Goal: Find specific page/section: Find specific page/section

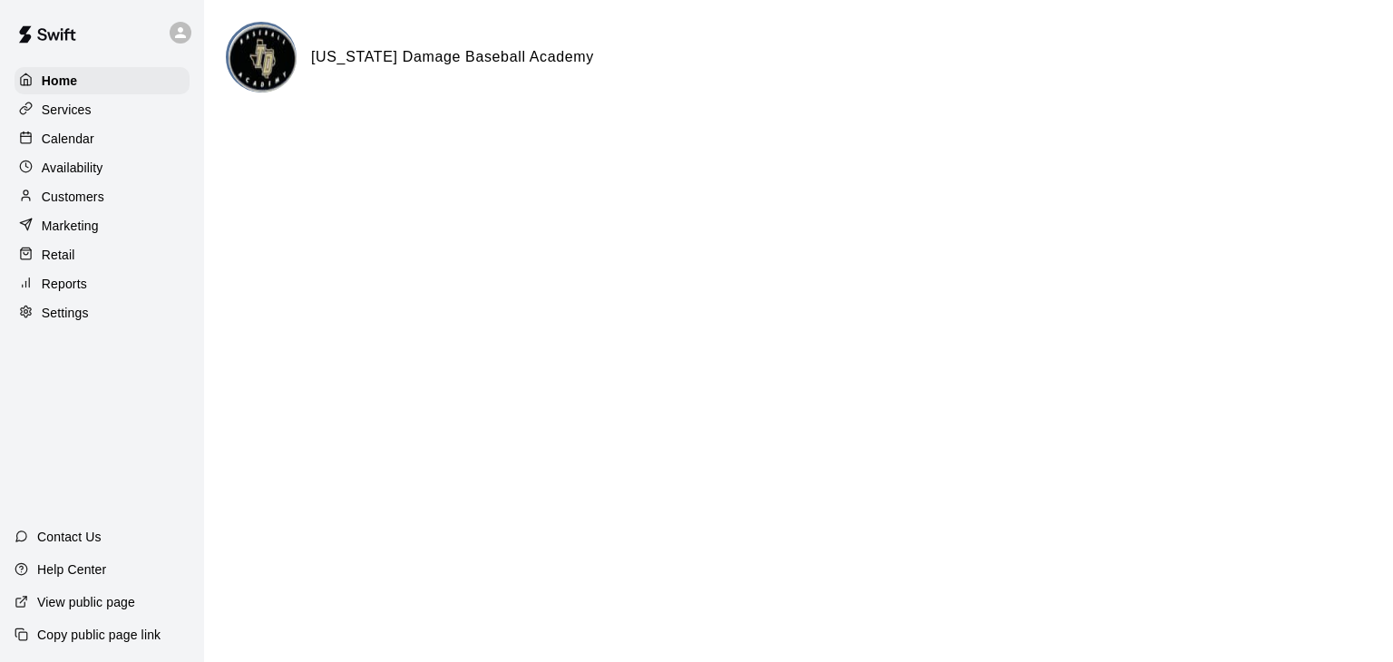
click at [51, 137] on p "Calendar" at bounding box center [68, 139] width 53 height 18
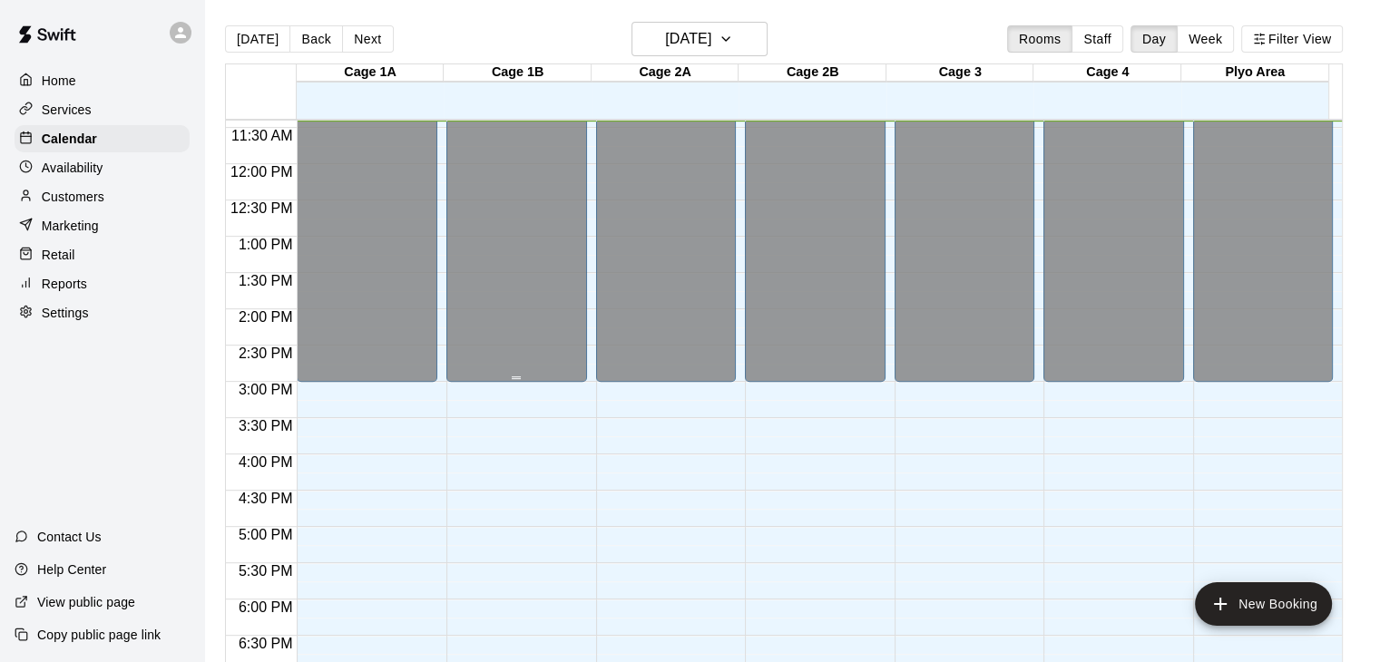
scroll to position [1179, 0]
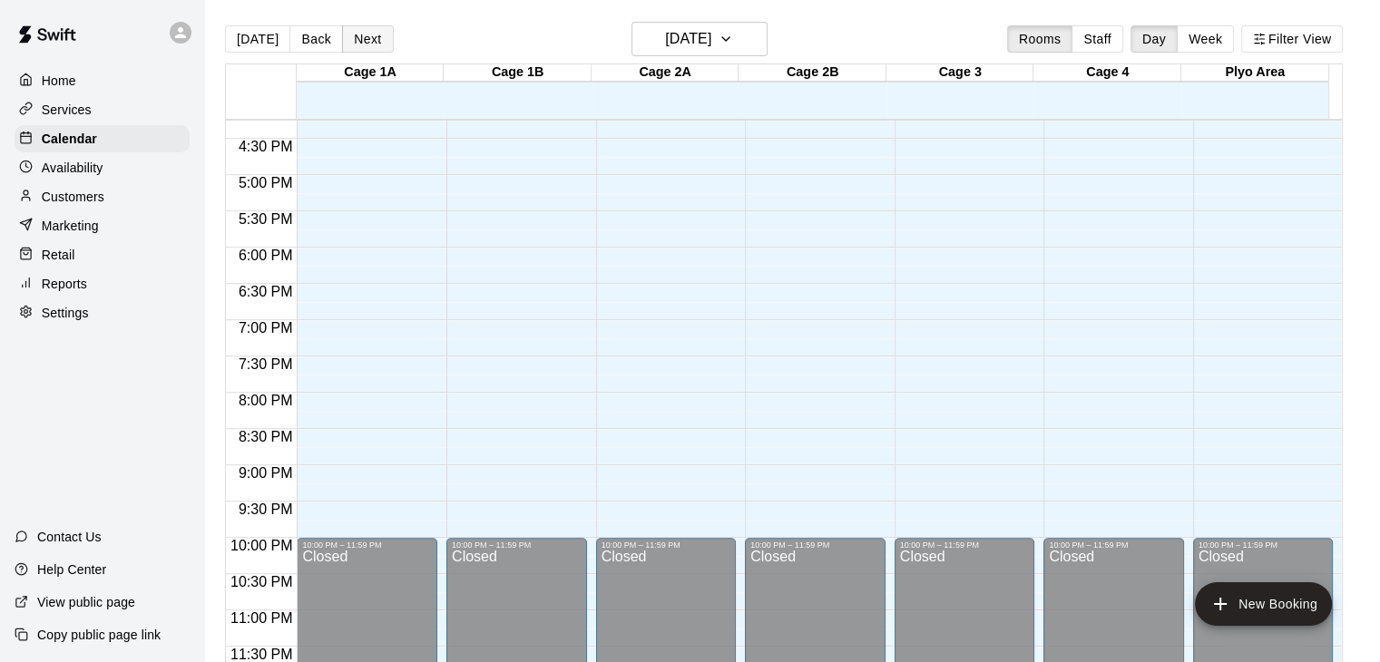
click at [363, 46] on button "Next" at bounding box center [367, 38] width 51 height 27
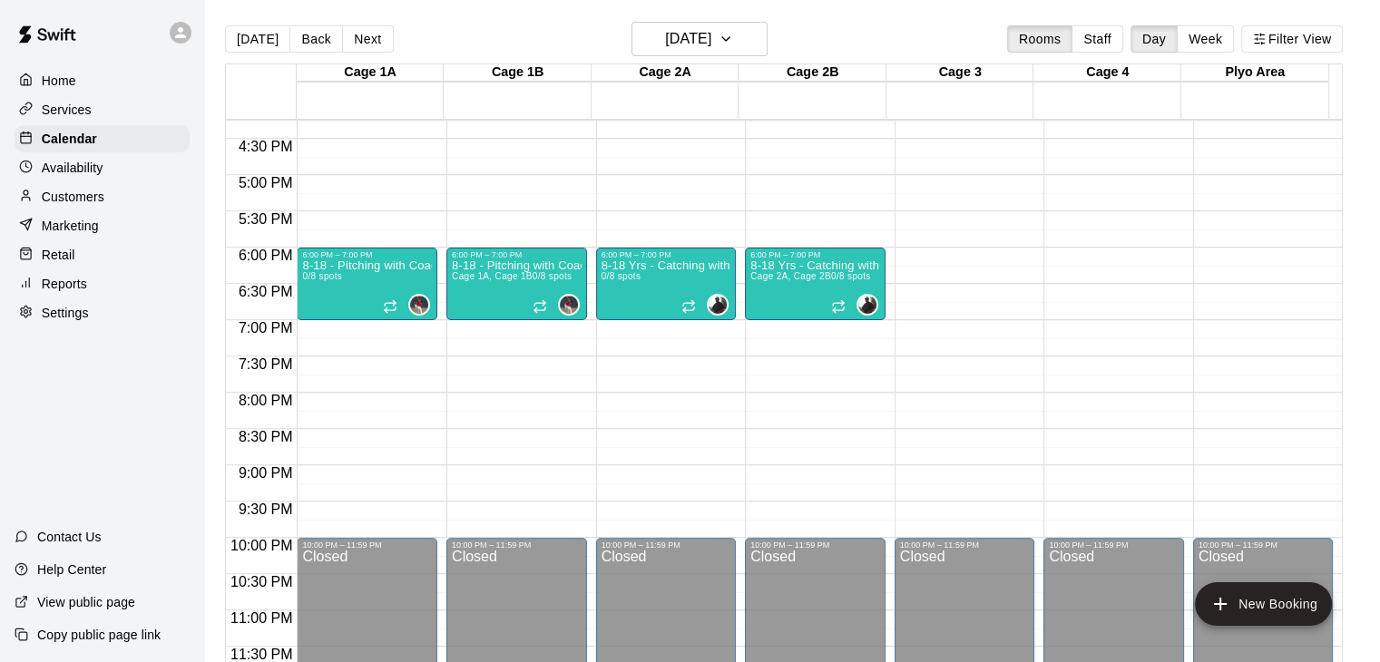
scroll to position [0, 0]
click at [367, 45] on button "Next" at bounding box center [367, 38] width 51 height 27
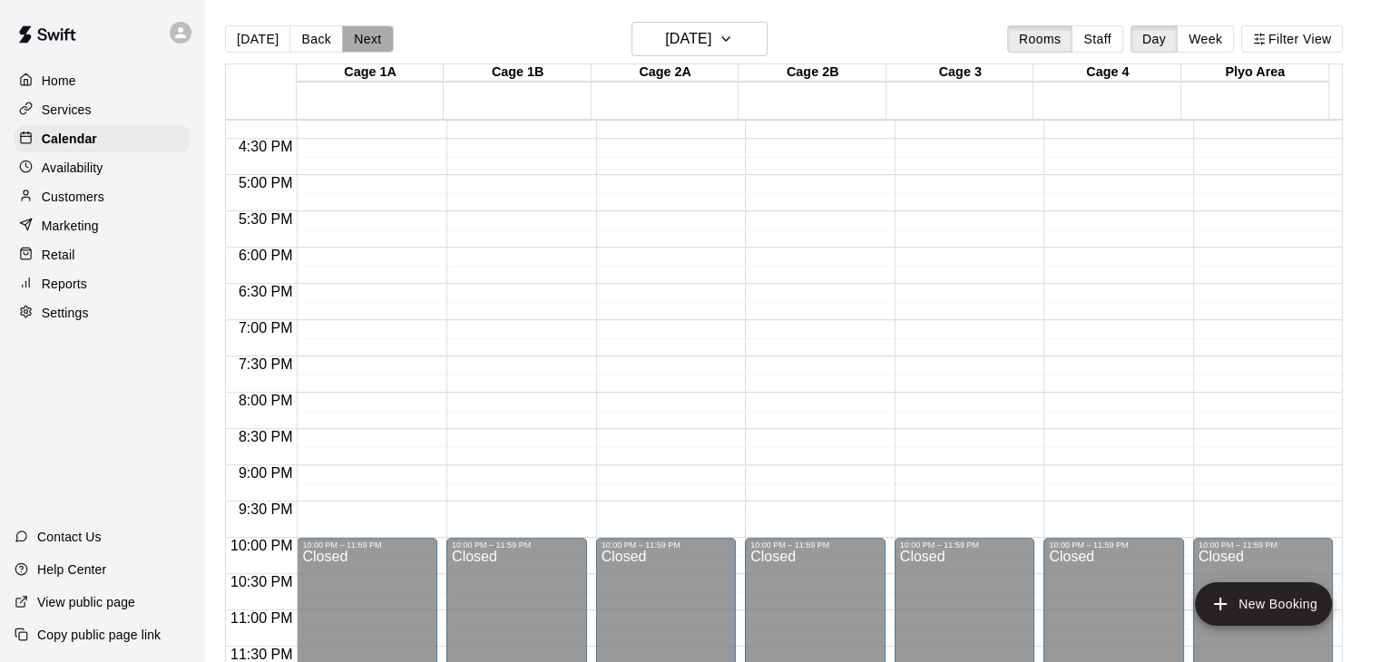
click at [367, 45] on button "Next" at bounding box center [367, 38] width 51 height 27
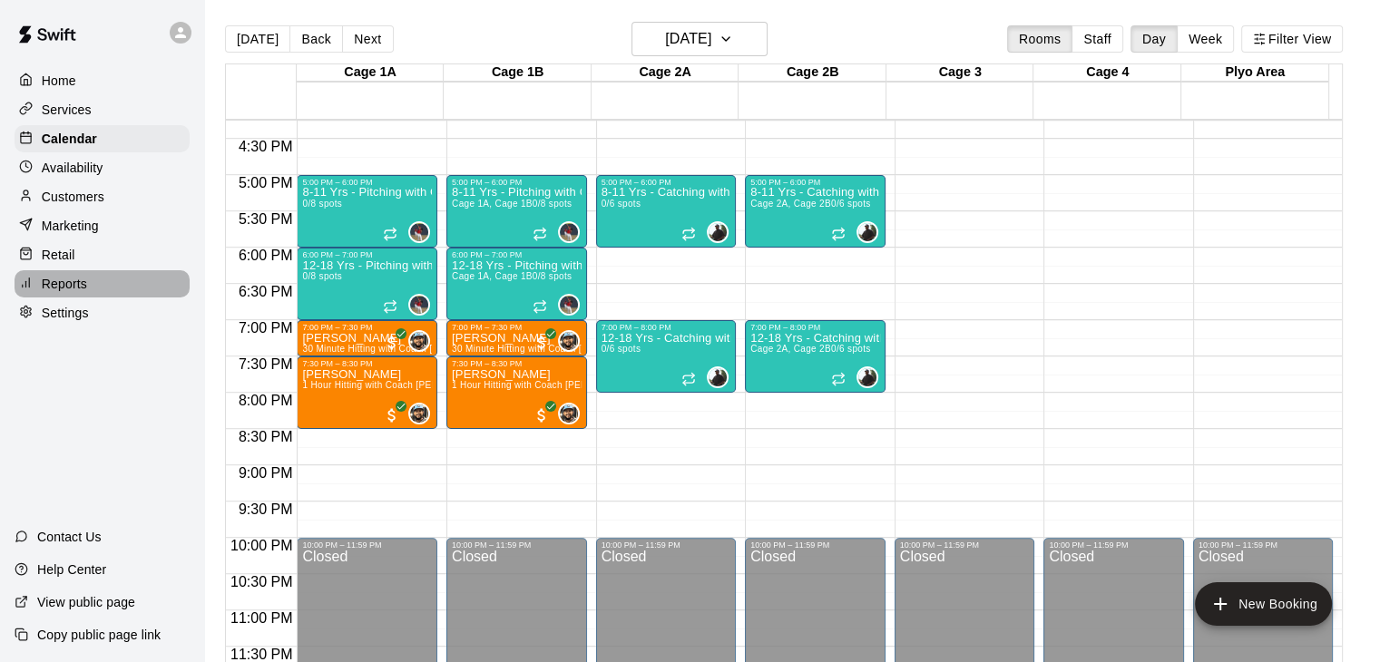
click at [62, 293] on p "Reports" at bounding box center [64, 284] width 45 height 18
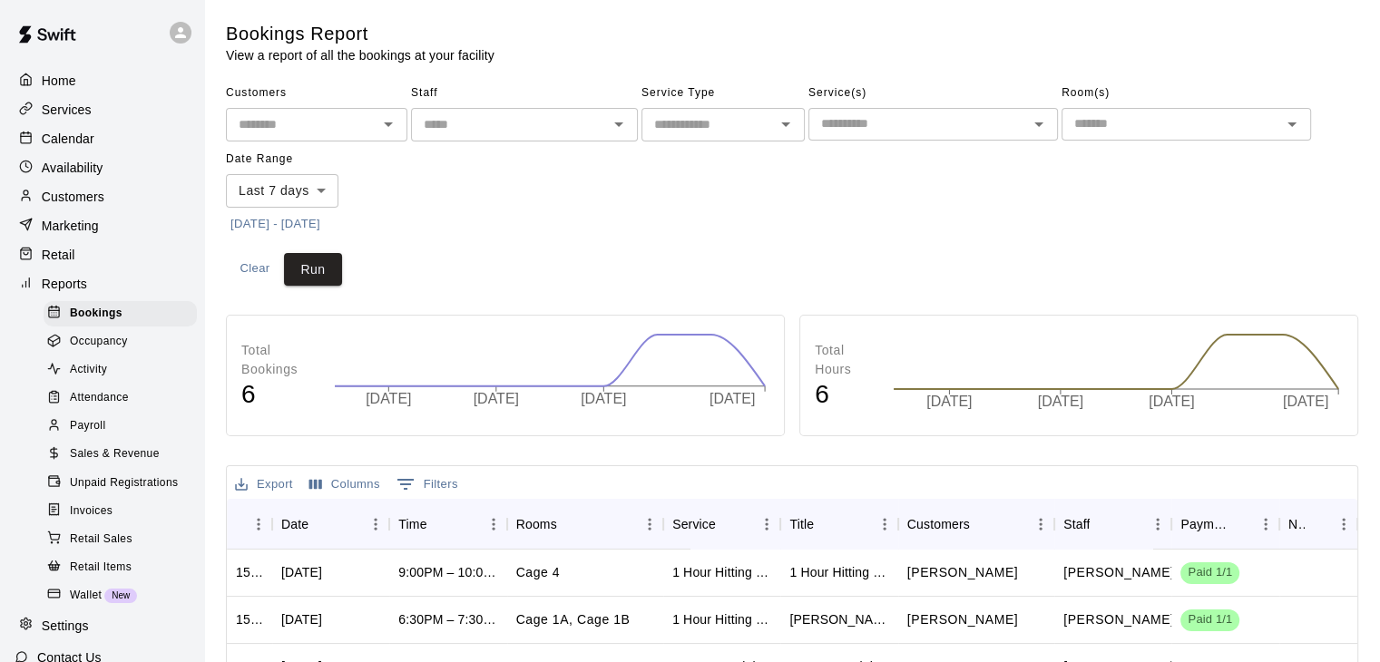
click at [120, 463] on span "Sales & Revenue" at bounding box center [115, 454] width 90 height 18
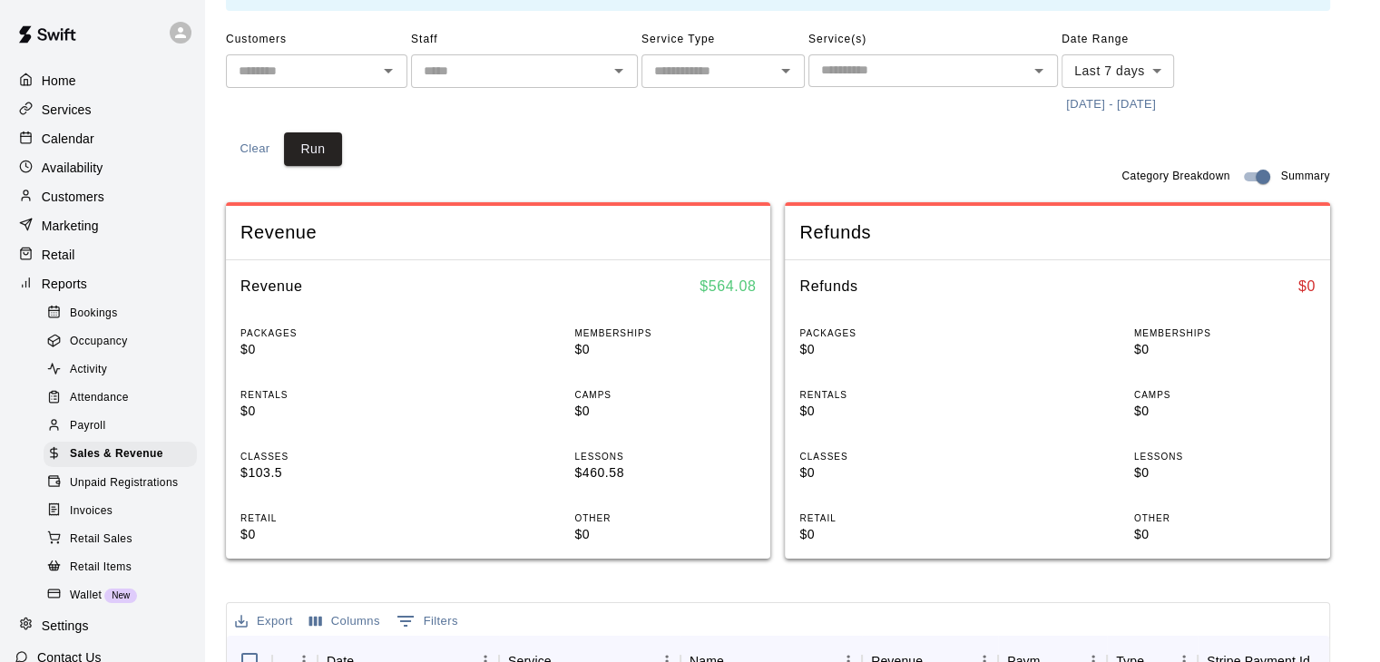
scroll to position [111, 0]
click at [80, 108] on p "Services" at bounding box center [67, 110] width 50 height 18
